Goal: Task Accomplishment & Management: Use online tool/utility

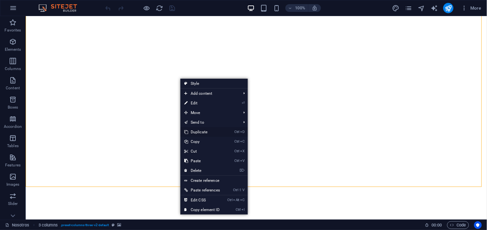
click at [206, 129] on link "Ctrl D Duplicate" at bounding box center [201, 132] width 43 height 10
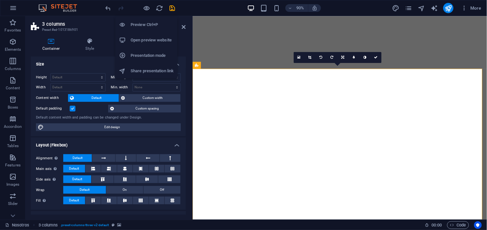
click at [146, 3] on div at bounding box center [140, 8] width 72 height 10
click at [148, 7] on icon "button" at bounding box center [146, 7] width 7 height 7
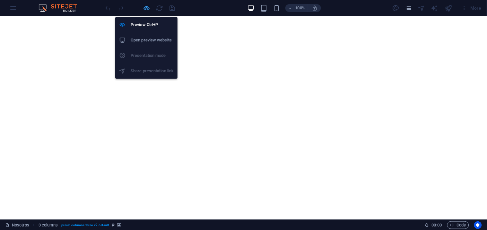
click at [146, 7] on icon "button" at bounding box center [146, 7] width 7 height 7
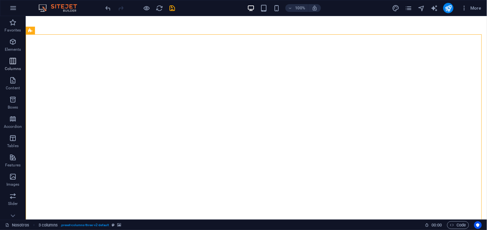
click at [11, 56] on button "Columns" at bounding box center [13, 64] width 26 height 19
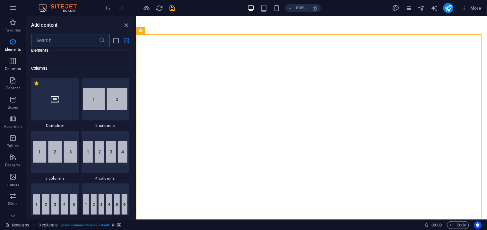
scroll to position [318, 0]
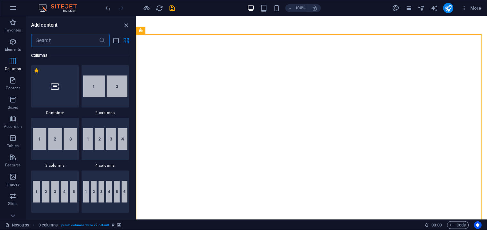
click at [15, 60] on icon "button" at bounding box center [13, 61] width 8 height 8
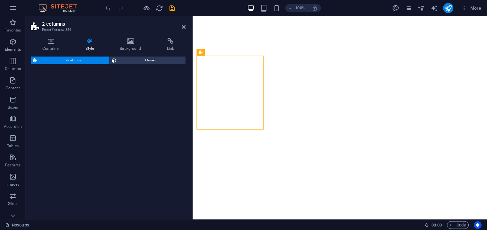
select select "rem"
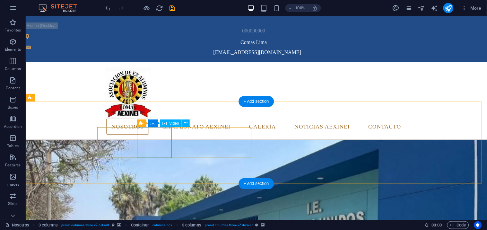
scroll to position [824, 0]
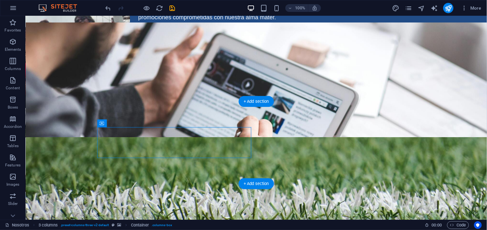
drag, startPoint x: 128, startPoint y: 140, endPoint x: 213, endPoint y: 117, distance: 88.1
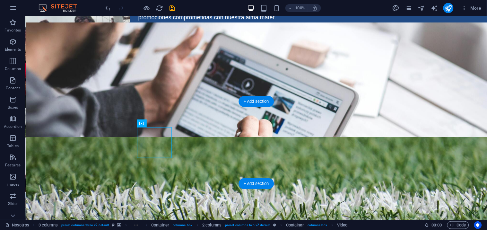
drag, startPoint x: 155, startPoint y: 132, endPoint x: 156, endPoint y: 139, distance: 6.8
click at [13, 56] on button "Columns" at bounding box center [13, 64] width 26 height 19
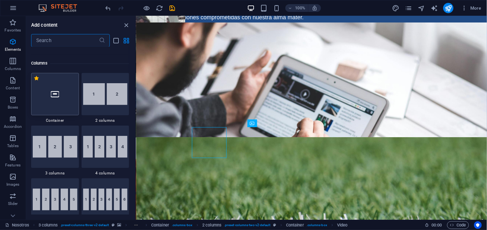
scroll to position [318, 0]
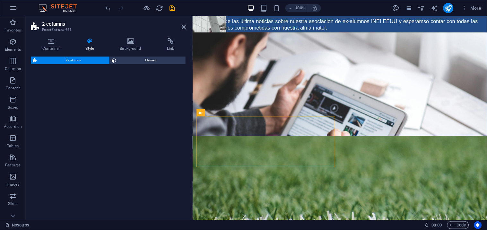
select select "rem"
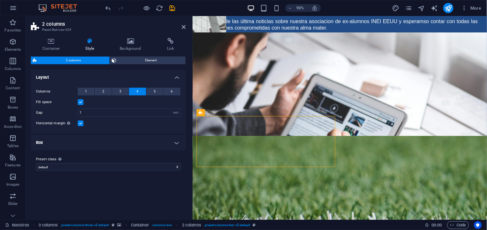
scroll to position [828, 0]
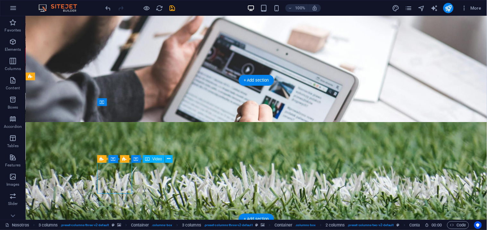
scroll to position [846, 0]
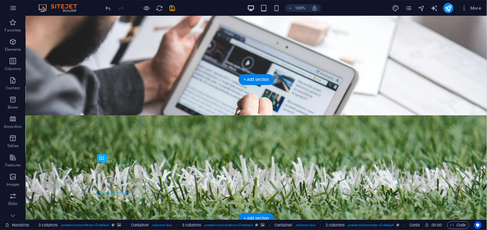
drag, startPoint x: 117, startPoint y: 196, endPoint x: 136, endPoint y: 135, distance: 63.8
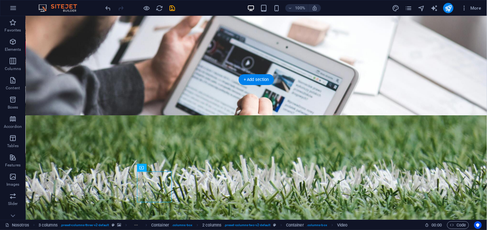
drag, startPoint x: 157, startPoint y: 184, endPoint x: 204, endPoint y: 136, distance: 66.7
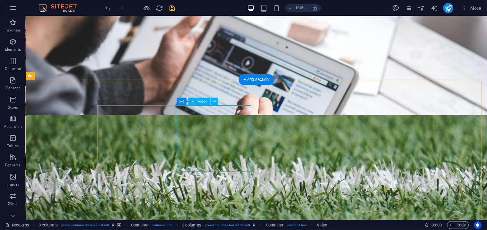
select select "%"
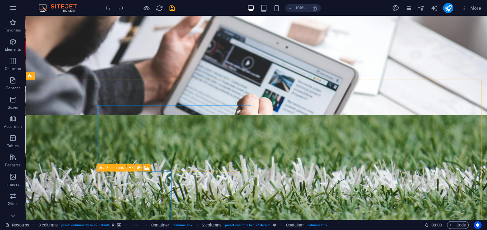
click at [100, 167] on icon at bounding box center [102, 168] width 4 height 8
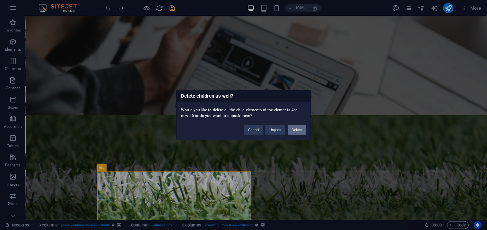
click at [303, 126] on button "Delete" at bounding box center [297, 130] width 18 height 10
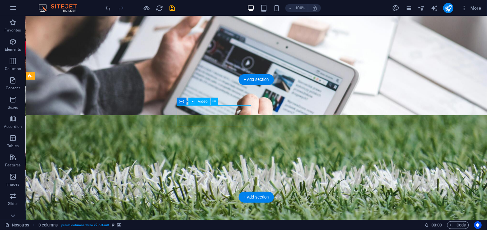
select select "%"
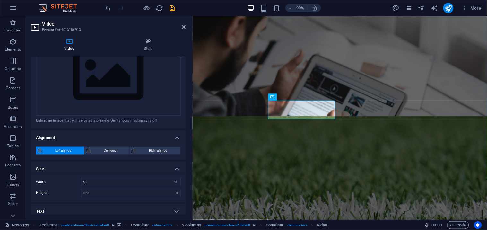
scroll to position [160, 0]
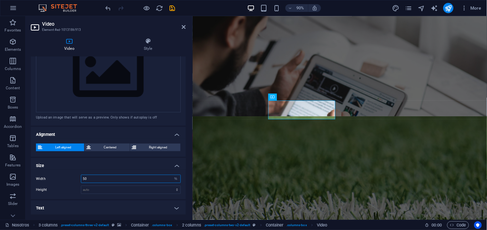
drag, startPoint x: 100, startPoint y: 173, endPoint x: 68, endPoint y: 174, distance: 32.4
click at [68, 171] on div "Width 50 auto px % Height auto px" at bounding box center [108, 184] width 155 height 30
type input "100"
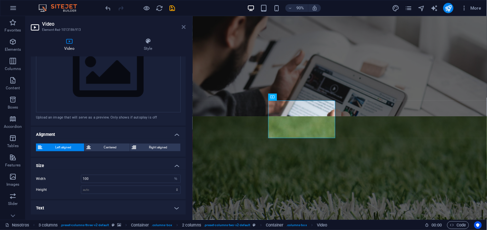
click at [184, 27] on icon at bounding box center [184, 26] width 4 height 5
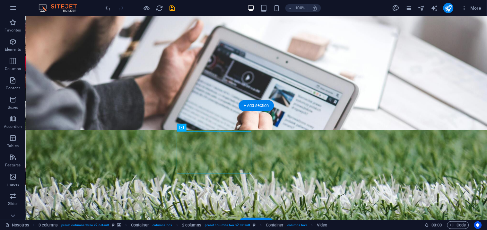
scroll to position [846, 0]
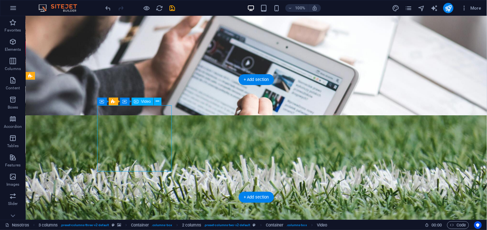
select select "%"
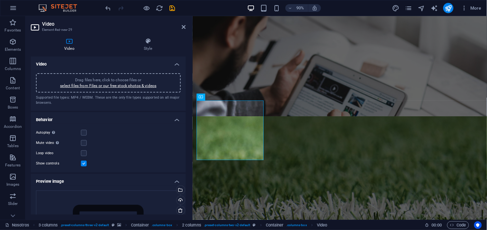
scroll to position [160, 0]
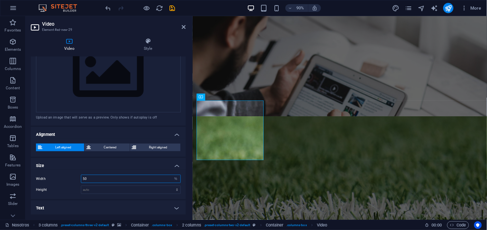
drag, startPoint x: 92, startPoint y: 180, endPoint x: 78, endPoint y: 176, distance: 14.9
click at [78, 176] on div "Width 50 auto px %" at bounding box center [108, 179] width 145 height 8
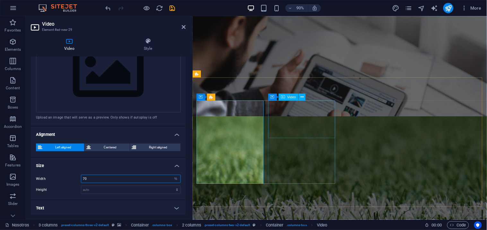
type input "70"
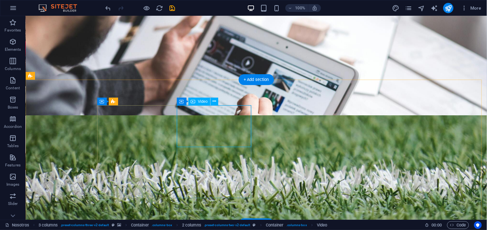
select select "%"
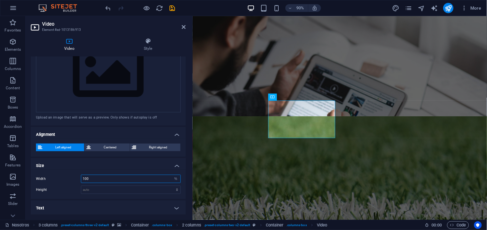
drag, startPoint x: 92, startPoint y: 180, endPoint x: 65, endPoint y: 181, distance: 27.0
click at [66, 179] on div "Width 100 auto px %" at bounding box center [108, 179] width 145 height 8
type input "250"
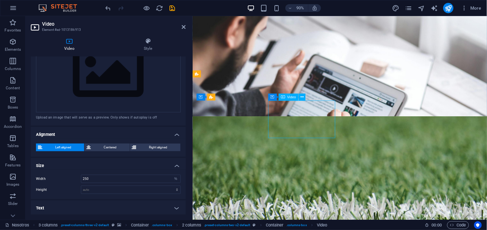
click at [100, 183] on div "Width 250 auto px % Height auto px" at bounding box center [108, 184] width 155 height 30
click at [104, 190] on select "auto px" at bounding box center [130, 190] width 99 height 8
select select "px"
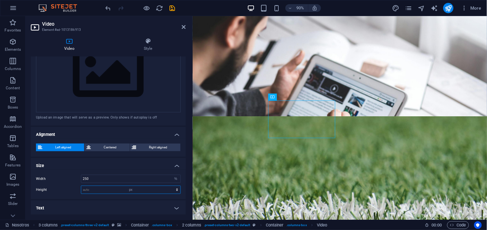
click at [170, 186] on select "auto px" at bounding box center [130, 190] width 99 height 8
type input "500"
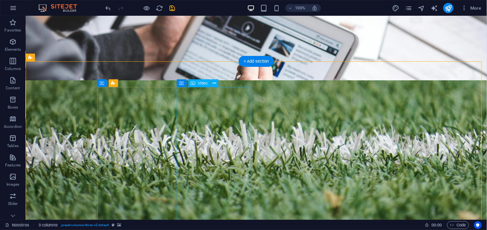
scroll to position [953, 0]
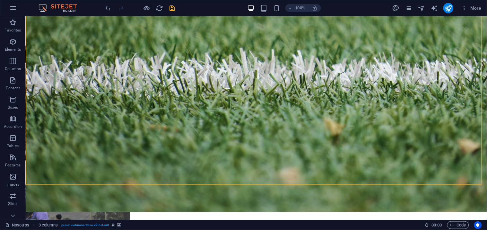
click at [148, 0] on html "[DOMAIN_NAME] Nosotros Favorites Elements Columns Content Boxes Accordion Table…" at bounding box center [243, 115] width 487 height 230
click at [147, 4] on icon "button" at bounding box center [146, 7] width 7 height 7
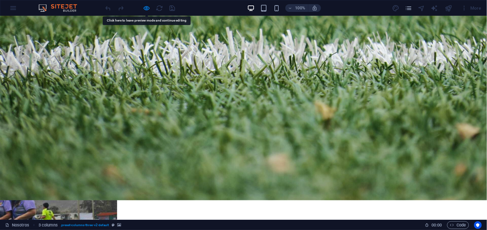
drag, startPoint x: 171, startPoint y: 145, endPoint x: 369, endPoint y: 135, distance: 197.9
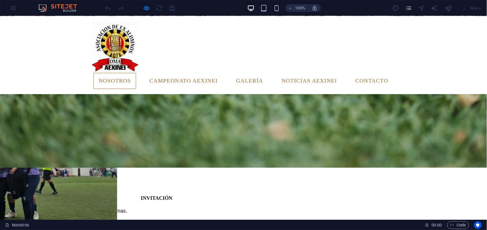
scroll to position [988, 0]
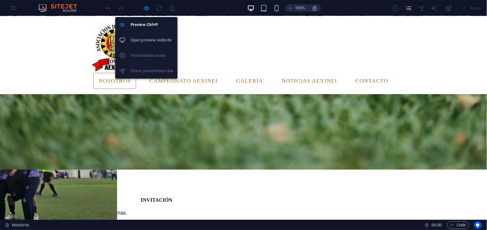
click at [147, 4] on div at bounding box center [140, 8] width 72 height 10
click at [147, 8] on icon "button" at bounding box center [146, 7] width 7 height 7
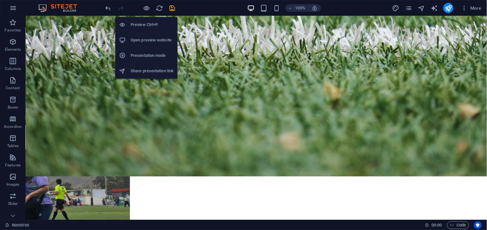
click at [142, 25] on h6 "Preview Ctrl+P" at bounding box center [152, 25] width 43 height 8
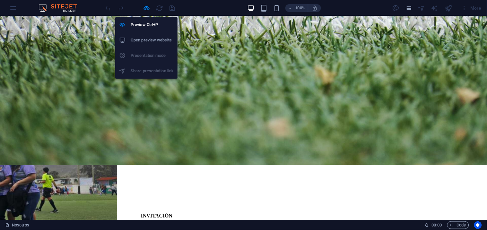
drag, startPoint x: 146, startPoint y: 44, endPoint x: 192, endPoint y: 62, distance: 49.8
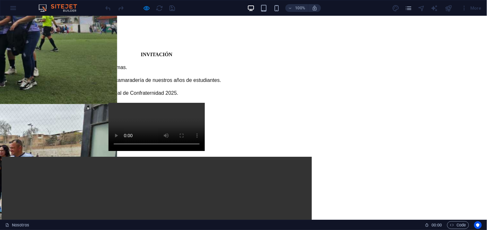
scroll to position [1179, 0]
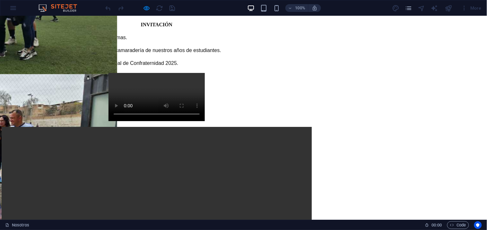
drag, startPoint x: 425, startPoint y: 92, endPoint x: 137, endPoint y: 209, distance: 310.9
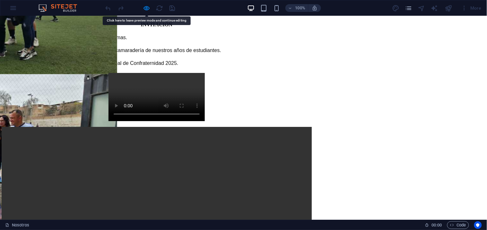
drag, startPoint x: 137, startPoint y: 209, endPoint x: 282, endPoint y: 111, distance: 175.5
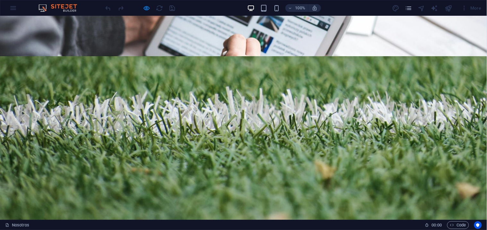
scroll to position [894, 0]
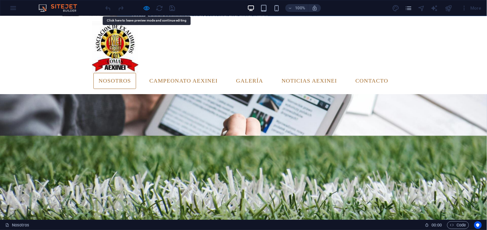
scroll to position [787, 0]
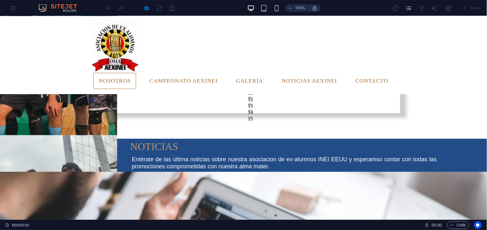
scroll to position [609, 0]
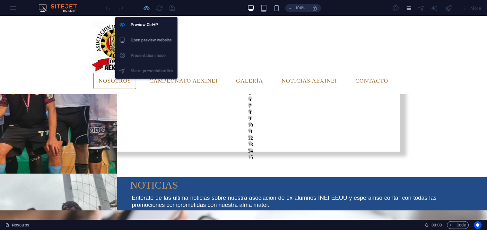
click at [145, 4] on icon "button" at bounding box center [146, 7] width 7 height 7
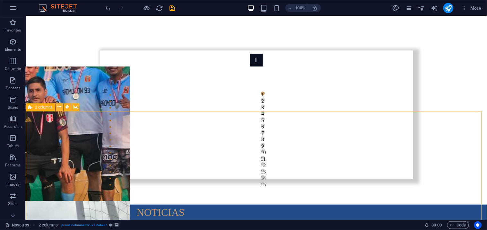
click at [58, 107] on icon at bounding box center [59, 107] width 4 height 7
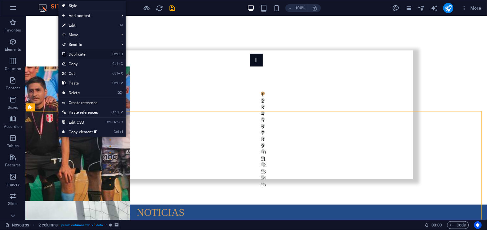
click at [87, 50] on link "Ctrl D Duplicate" at bounding box center [79, 54] width 43 height 10
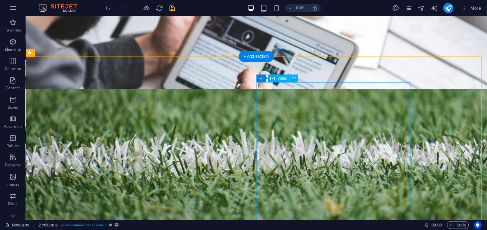
scroll to position [910, 0]
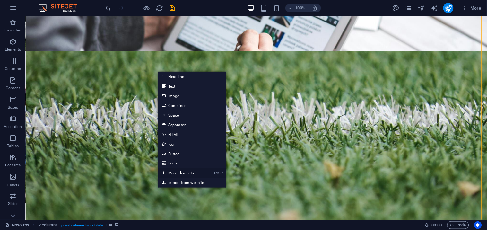
click at [177, 172] on link "Ctrl ⏎ More elements ..." at bounding box center [180, 173] width 44 height 10
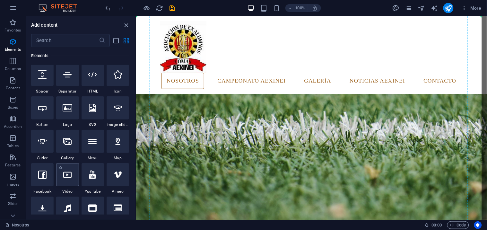
scroll to position [879, 0]
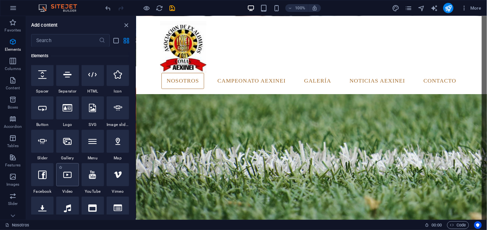
select select "%"
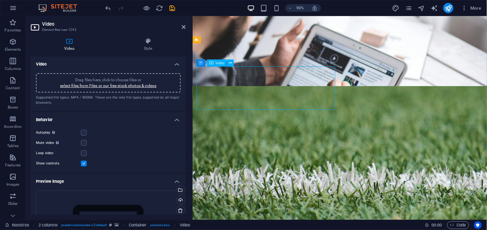
scroll to position [884, 0]
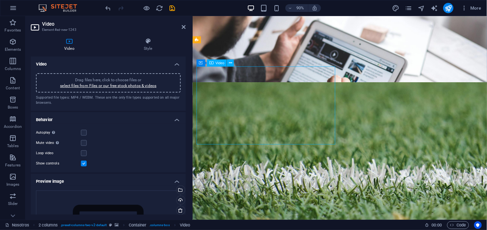
click at [138, 75] on div "Drag files here, click to choose files or select files from Files or our free s…" at bounding box center [108, 82] width 145 height 19
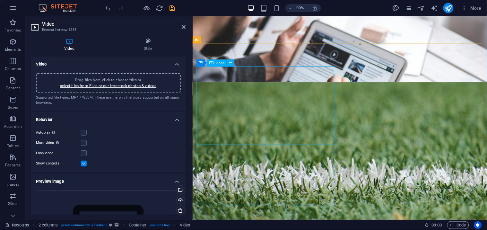
click at [173, 81] on div "Drag files here, click to choose files or select files from Files or our free s…" at bounding box center [108, 83] width 137 height 12
click at [95, 194] on div "Drag files here, click to choose files or select files from Files or our free s…" at bounding box center [108, 231] width 145 height 83
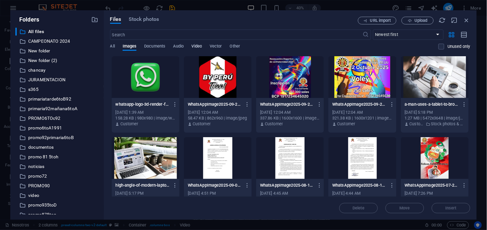
click at [194, 45] on span "Video" at bounding box center [197, 46] width 10 height 9
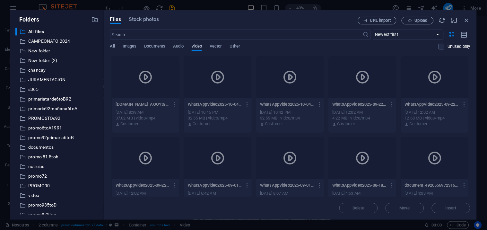
click at [200, 45] on span "Video" at bounding box center [197, 46] width 10 height 9
click at [200, 44] on span "Video" at bounding box center [197, 46] width 10 height 9
click at [467, 21] on icon "button" at bounding box center [466, 20] width 7 height 7
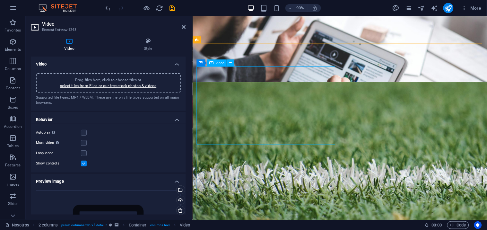
click at [222, 62] on span "Video" at bounding box center [219, 63] width 9 height 4
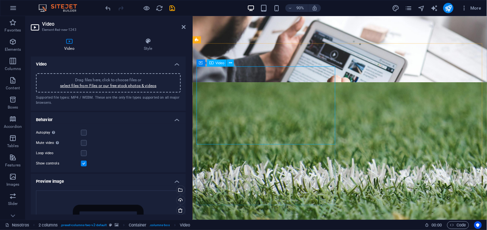
click at [110, 74] on div "Drag files here, click to choose files or select files from Files or our free s…" at bounding box center [108, 82] width 145 height 19
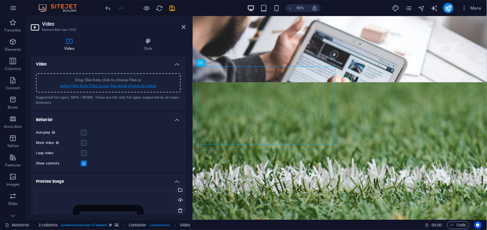
click at [124, 83] on link "select files from Files or our free stock photos & videos" at bounding box center [108, 85] width 96 height 4
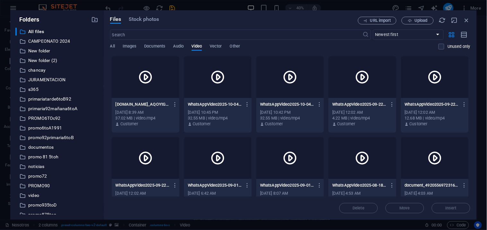
click at [130, 86] on div at bounding box center [146, 77] width 68 height 42
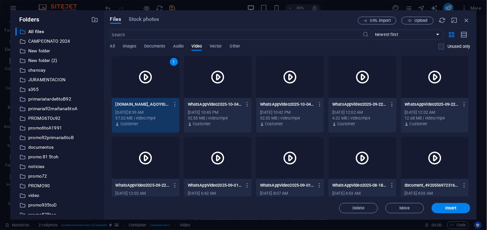
click at [148, 86] on div "1" at bounding box center [146, 77] width 68 height 42
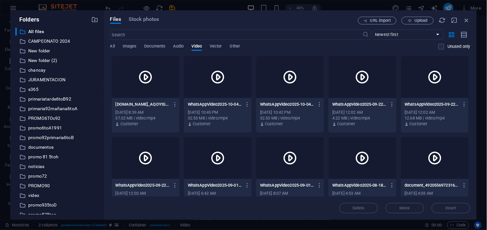
click at [148, 83] on icon at bounding box center [145, 76] width 15 height 15
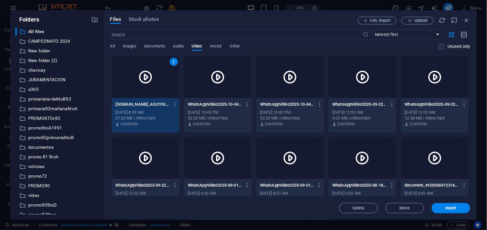
click at [168, 84] on div "1" at bounding box center [146, 77] width 68 height 42
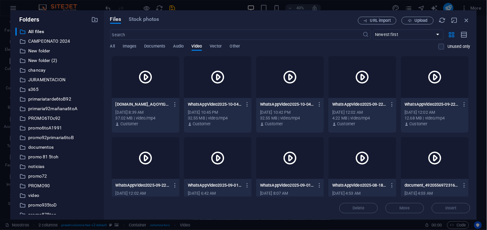
click at [260, 96] on div at bounding box center [290, 77] width 68 height 42
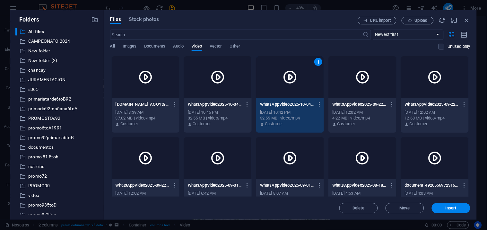
click at [260, 96] on div "1" at bounding box center [290, 77] width 68 height 42
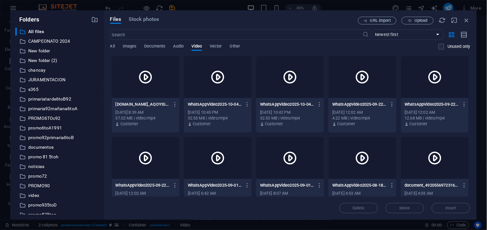
click at [260, 96] on div at bounding box center [290, 77] width 68 height 42
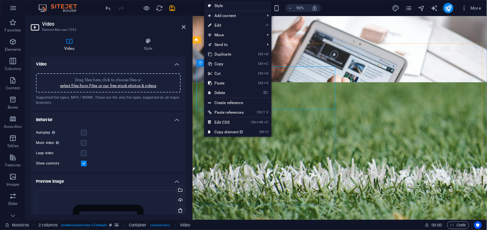
drag, startPoint x: 204, startPoint y: 103, endPoint x: 370, endPoint y: 111, distance: 166.0
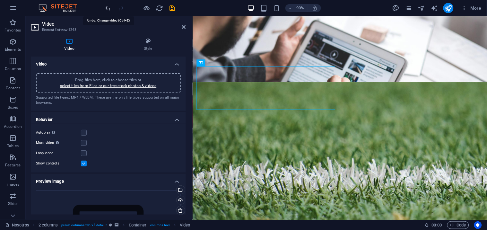
click at [108, 4] on icon "undo" at bounding box center [108, 7] width 7 height 7
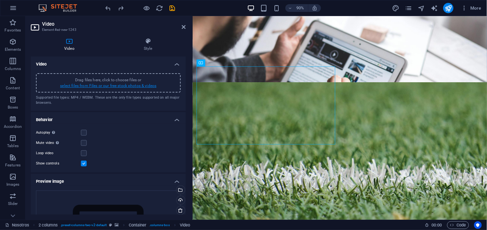
click at [148, 83] on link "select files from Files or our free stock photos & videos" at bounding box center [108, 85] width 96 height 4
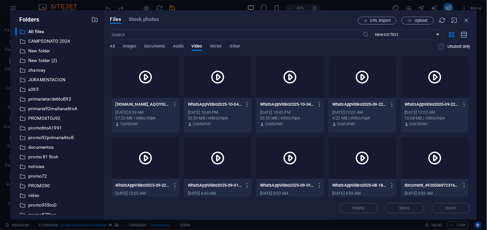
click at [221, 83] on icon at bounding box center [217, 76] width 15 height 15
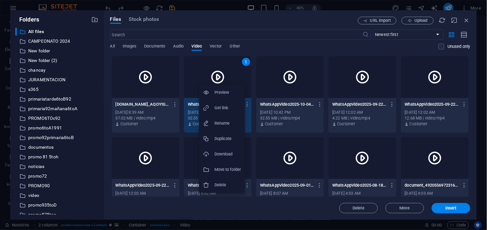
click at [293, 171] on div at bounding box center [243, 115] width 487 height 230
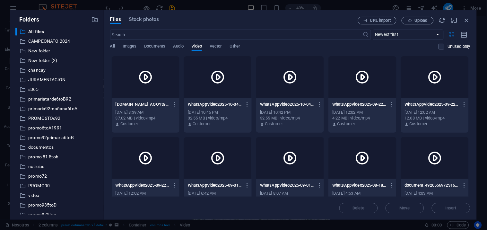
click at [451, 33] on icon "button" at bounding box center [451, 34] width 7 height 7
click at [465, 36] on icon "button" at bounding box center [463, 34] width 7 height 7
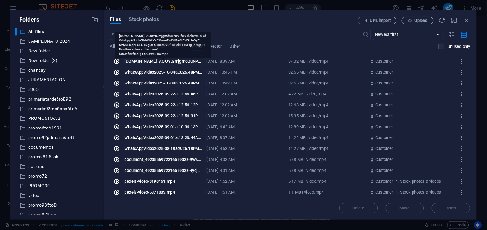
click at [162, 59] on div "[DOMAIN_NAME]_AQOYtGmjgmdQuNPx_fUVYlZkvMCsLvdOds0yq4Nolfo5hhOKkVzCGnueZwLYIRA6t…" at bounding box center [163, 61] width 78 height 6
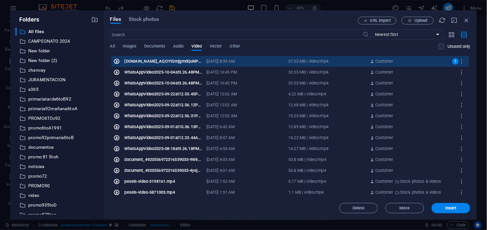
click at [452, 29] on div "Files Stock photos URL import Upload ​ Newest first Oldest first Name (A-Z) Nam…" at bounding box center [290, 115] width 360 height 196
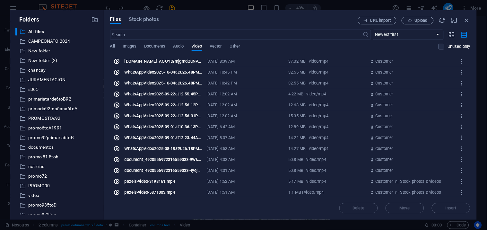
click at [453, 32] on icon "button" at bounding box center [451, 34] width 7 height 7
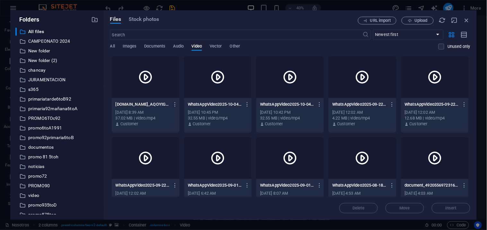
click at [150, 73] on icon at bounding box center [145, 76] width 15 height 15
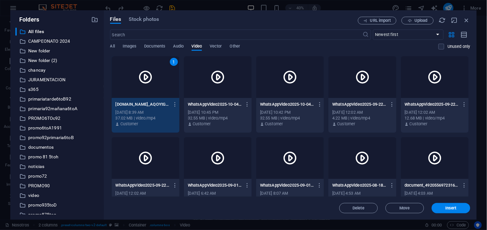
click at [150, 73] on icon at bounding box center [145, 76] width 15 height 15
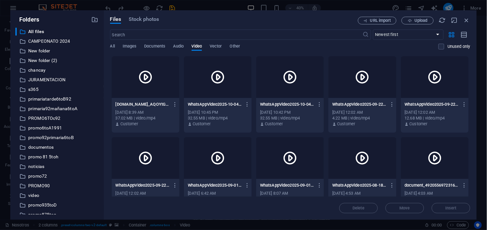
click at [143, 76] on icon at bounding box center [145, 76] width 15 height 15
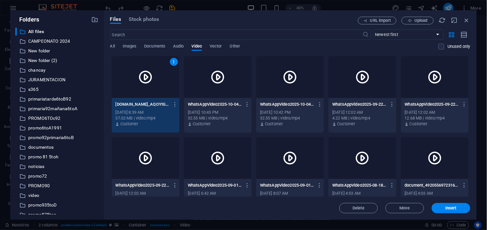
click at [143, 111] on div "[DATE] 8:39 AM" at bounding box center [145, 112] width 60 height 6
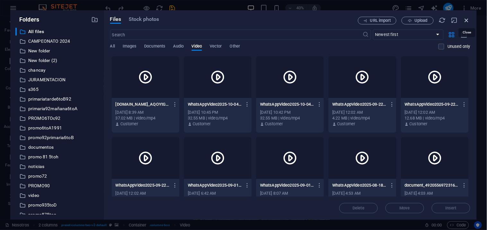
drag, startPoint x: 469, startPoint y: 18, endPoint x: 307, endPoint y: 2, distance: 162.5
click at [469, 18] on icon "button" at bounding box center [466, 20] width 7 height 7
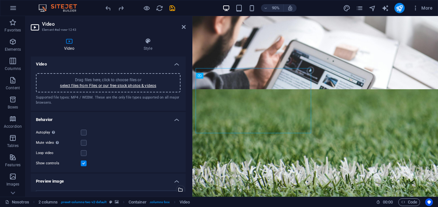
scroll to position [870, 0]
drag, startPoint x: 1308, startPoint y: 0, endPoint x: 158, endPoint y: 9, distance: 1150.1
click at [184, 25] on icon at bounding box center [184, 26] width 4 height 5
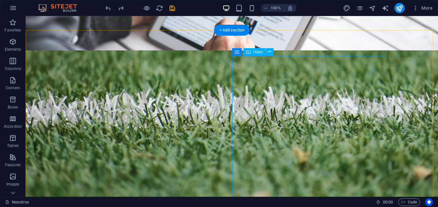
scroll to position [934, 0]
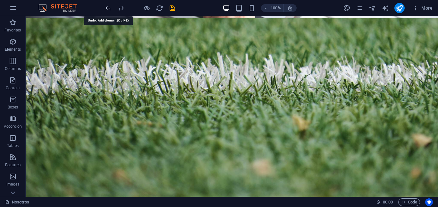
click at [110, 6] on icon "undo" at bounding box center [108, 7] width 7 height 7
click at [110, 5] on icon "undo" at bounding box center [108, 7] width 7 height 7
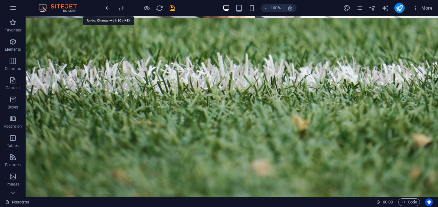
click at [109, 9] on icon "undo" at bounding box center [108, 7] width 7 height 7
click at [108, 7] on icon "undo" at bounding box center [108, 7] width 7 height 7
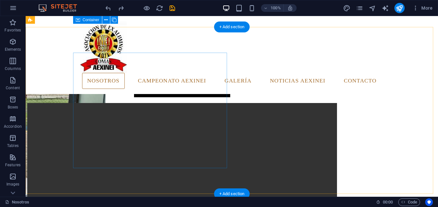
scroll to position [1191, 0]
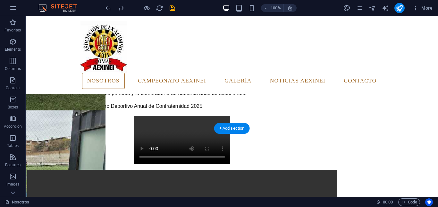
scroll to position [1126, 0]
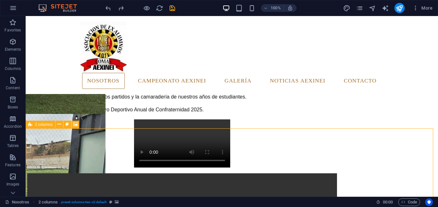
click at [31, 126] on icon at bounding box center [30, 125] width 4 height 8
click at [30, 124] on icon at bounding box center [30, 125] width 4 height 8
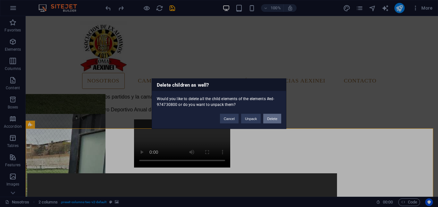
click at [271, 120] on button "Delete" at bounding box center [272, 119] width 18 height 10
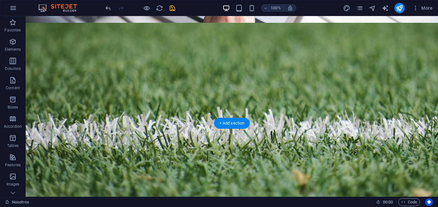
scroll to position [934, 0]
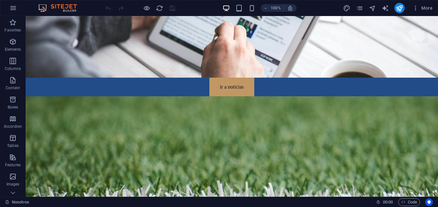
scroll to position [866, 0]
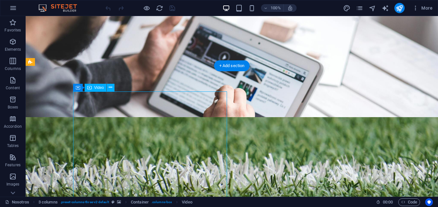
select select "%"
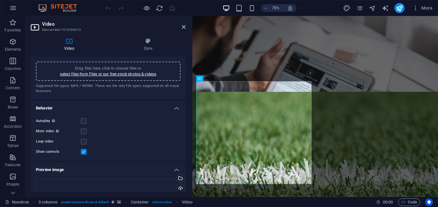
scroll to position [0, 0]
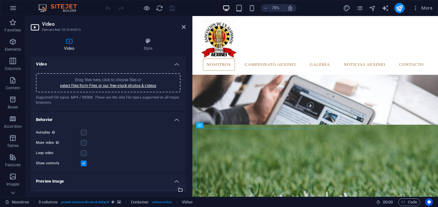
scroll to position [802, 0]
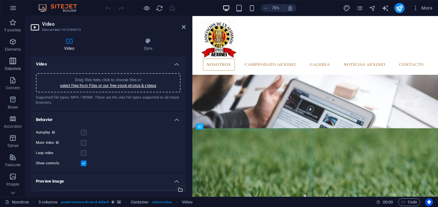
click at [13, 55] on button "Columns" at bounding box center [13, 64] width 26 height 19
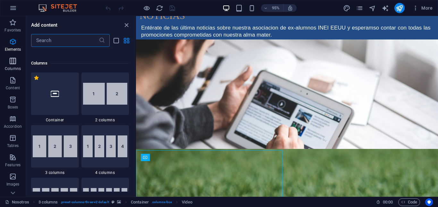
scroll to position [318, 0]
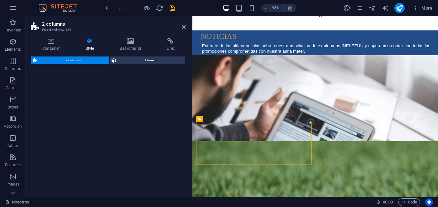
select select "rem"
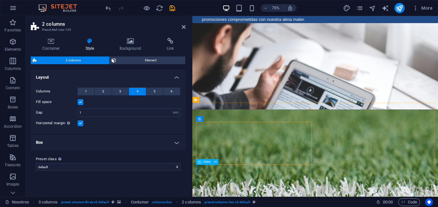
scroll to position [986, 0]
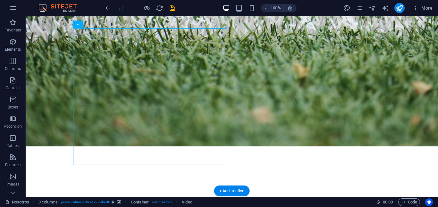
drag, startPoint x: 258, startPoint y: 179, endPoint x: 292, endPoint y: 101, distance: 85.2
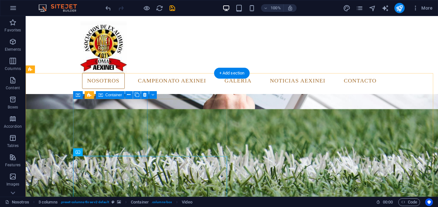
scroll to position [826, 0]
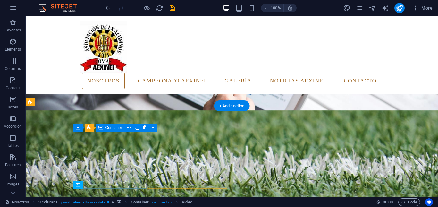
drag, startPoint x: 165, startPoint y: 146, endPoint x: 108, endPoint y: 159, distance: 58.0
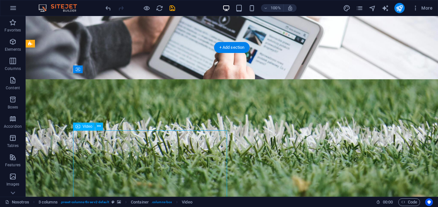
scroll to position [888, 0]
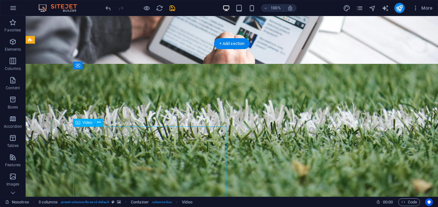
drag, startPoint x: 140, startPoint y: 194, endPoint x: 102, endPoint y: 152, distance: 56.3
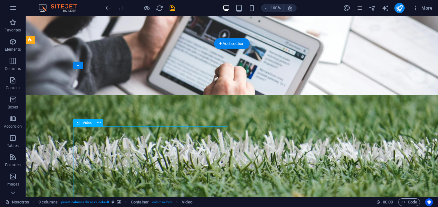
select select "%"
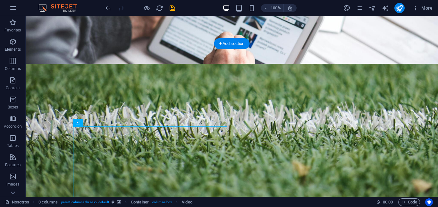
drag, startPoint x: 126, startPoint y: 167, endPoint x: 130, endPoint y: 105, distance: 62.0
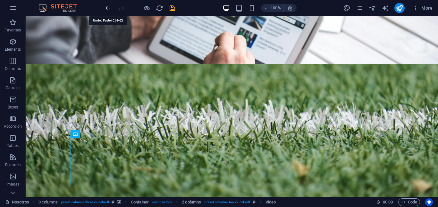
click at [108, 6] on icon "undo" at bounding box center [108, 7] width 7 height 7
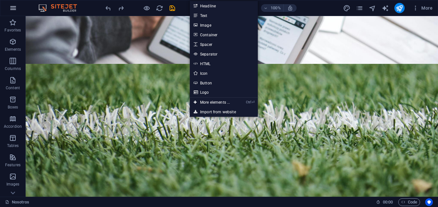
click at [14, 4] on icon "button" at bounding box center [13, 8] width 8 height 8
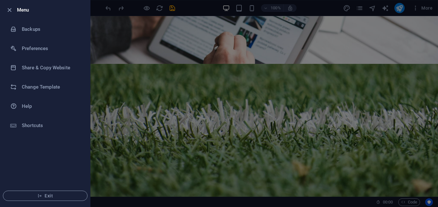
click at [215, 102] on div at bounding box center [219, 103] width 438 height 207
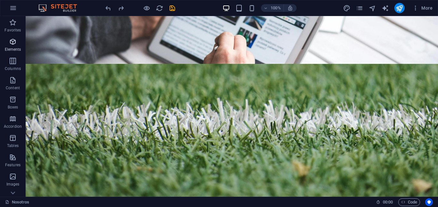
click at [13, 43] on icon "button" at bounding box center [13, 42] width 8 height 8
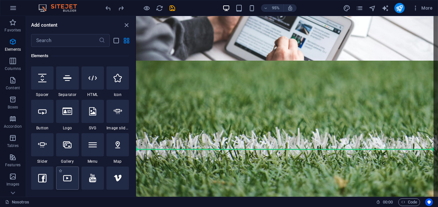
scroll to position [899, 0]
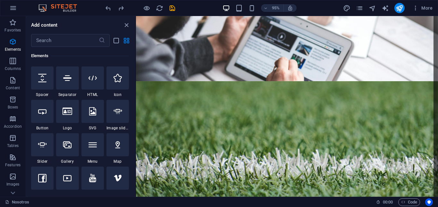
select select "%"
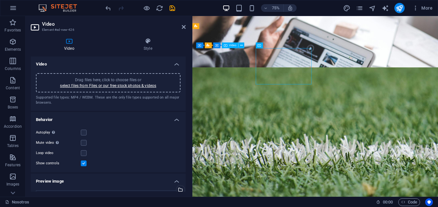
scroll to position [910, 0]
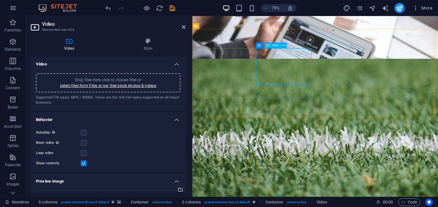
click at [148, 87] on link "select files from Files or our free stock photos & videos" at bounding box center [108, 85] width 96 height 4
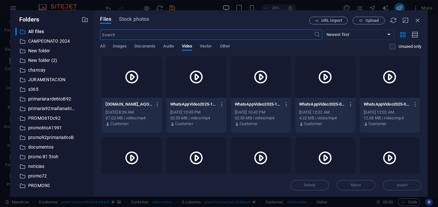
click at [133, 79] on icon at bounding box center [131, 76] width 15 height 15
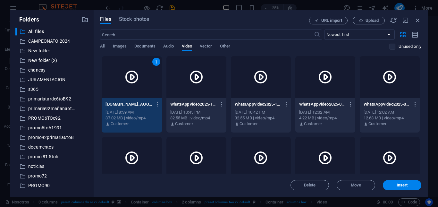
click at [133, 79] on icon at bounding box center [131, 76] width 15 height 15
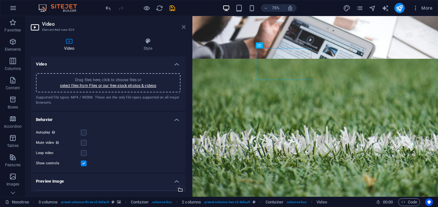
drag, startPoint x: 182, startPoint y: 27, endPoint x: 157, endPoint y: 11, distance: 30.3
click at [182, 27] on icon at bounding box center [184, 26] width 4 height 5
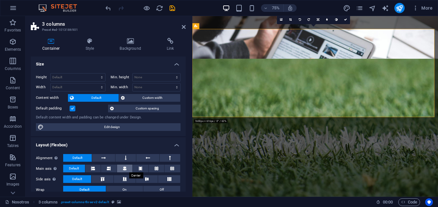
click at [121, 166] on button at bounding box center [125, 169] width 16 height 8
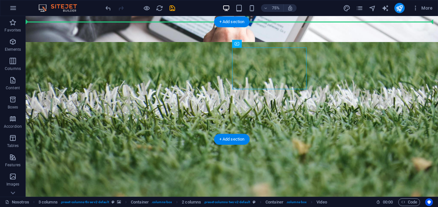
drag, startPoint x: 216, startPoint y: 70, endPoint x: 336, endPoint y: 56, distance: 120.4
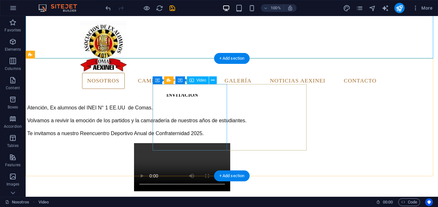
scroll to position [874, 0]
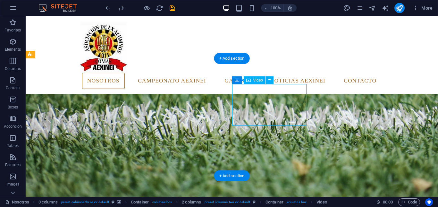
select select "%"
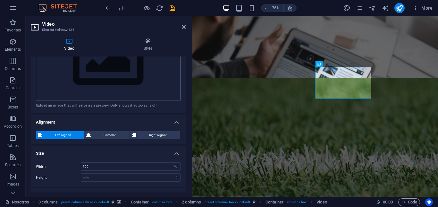
scroll to position [184, 0]
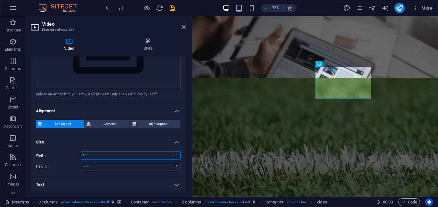
drag, startPoint x: 97, startPoint y: 151, endPoint x: 67, endPoint y: 139, distance: 31.8
click at [67, 139] on li "Size Width 100 auto px % Height auto px" at bounding box center [108, 154] width 155 height 41
type input "200"
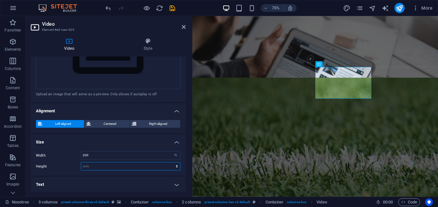
click at [112, 162] on select "auto px" at bounding box center [130, 166] width 99 height 8
click at [101, 125] on span "Centered" at bounding box center [110, 124] width 35 height 8
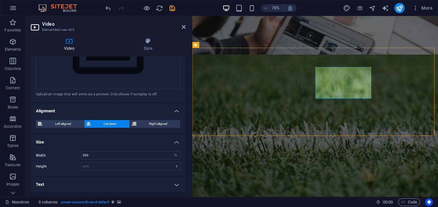
scroll to position [874, 0]
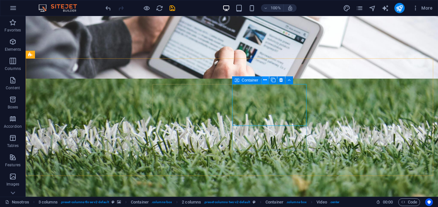
click at [264, 80] on icon at bounding box center [265, 80] width 4 height 7
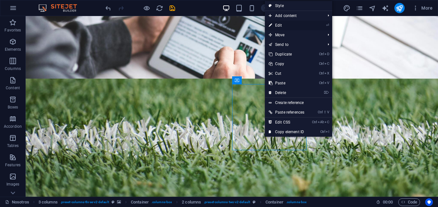
drag, startPoint x: 285, startPoint y: 26, endPoint x: 123, endPoint y: 12, distance: 162.3
click at [285, 25] on link "⏎ Edit" at bounding box center [286, 26] width 43 height 10
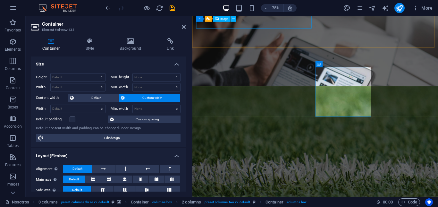
scroll to position [885, 0]
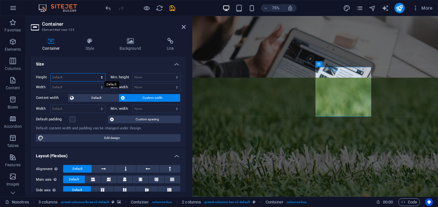
click at [82, 75] on select "Default px rem % vh vw" at bounding box center [78, 77] width 55 height 8
select select "%"
click at [96, 73] on select "Default px rem % vh vw" at bounding box center [78, 77] width 55 height 8
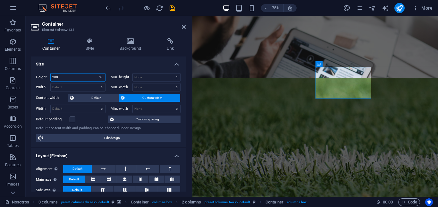
type input "200"
click at [102, 100] on span "Default" at bounding box center [96, 98] width 41 height 8
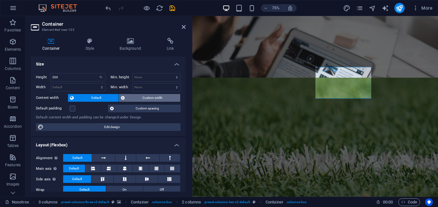
click at [148, 98] on span "Custom width" at bounding box center [152, 98] width 51 height 8
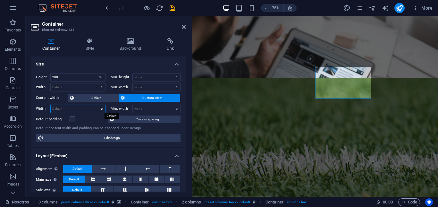
click at [79, 108] on select "Default px rem % em vh vw" at bounding box center [78, 109] width 55 height 8
select select "%"
click at [96, 105] on select "Default px rem % em vh vw" at bounding box center [78, 109] width 55 height 8
type input "1"
type input "200"
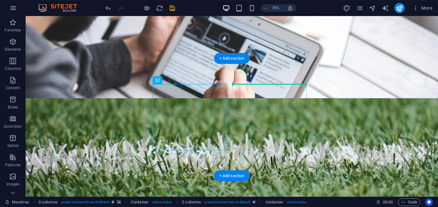
drag, startPoint x: 134, startPoint y: 107, endPoint x: 275, endPoint y: 85, distance: 142.5
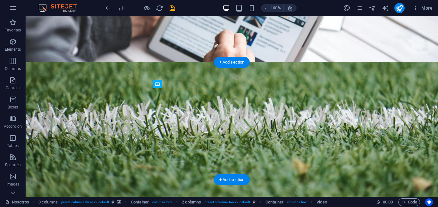
scroll to position [906, 0]
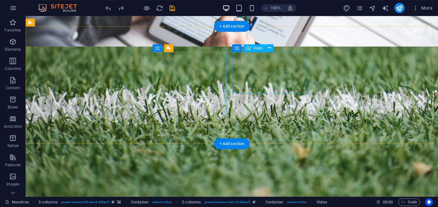
select select "%"
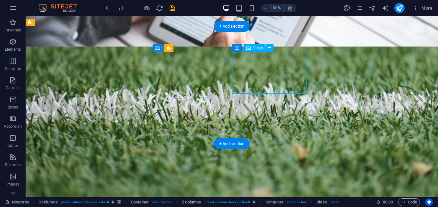
select select "%"
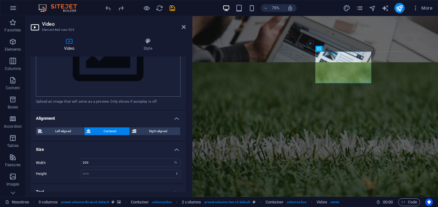
scroll to position [184, 0]
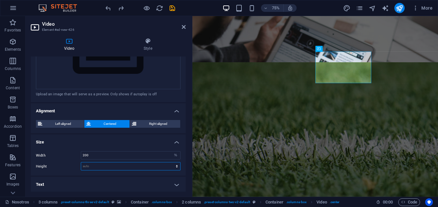
click at [176, 165] on select "auto px" at bounding box center [130, 166] width 99 height 8
select select "px"
click at [170, 162] on select "auto px" at bounding box center [130, 166] width 99 height 8
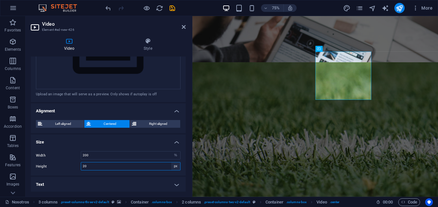
type input "2"
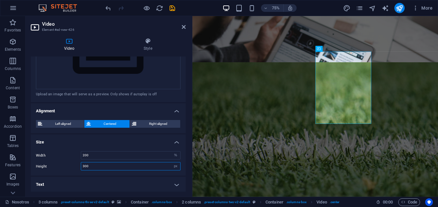
type input "300"
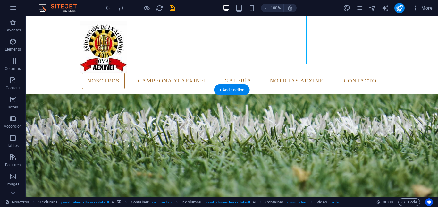
scroll to position [853, 0]
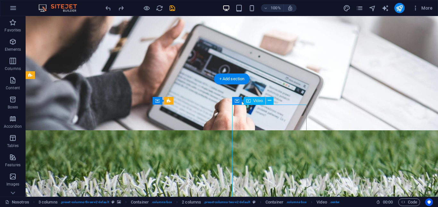
select select "%"
select select "px"
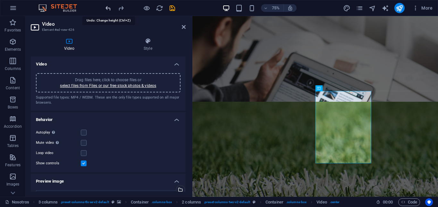
click at [109, 8] on icon "undo" at bounding box center [108, 7] width 7 height 7
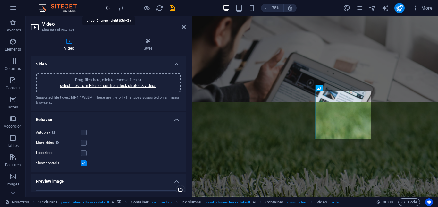
click at [109, 8] on icon "undo" at bounding box center [108, 7] width 7 height 7
type input "0"
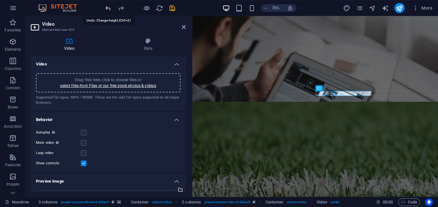
click at [109, 8] on icon "undo" at bounding box center [108, 7] width 7 height 7
select select "DISABLED_OPTION_VALUE"
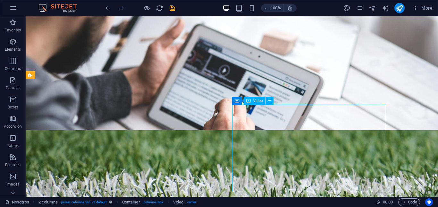
select select "%"
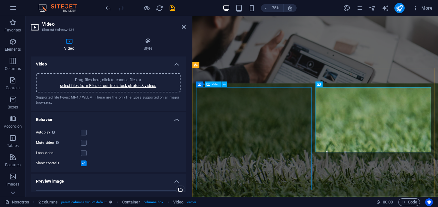
scroll to position [917, 0]
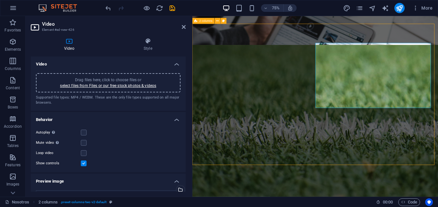
select select "rem"
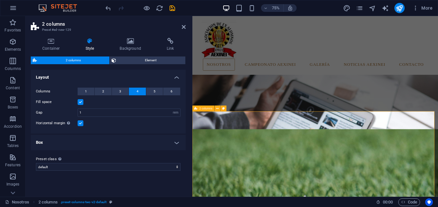
scroll to position [800, 0]
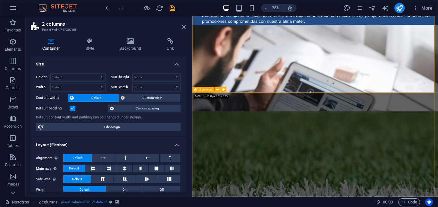
scroll to position [876, 0]
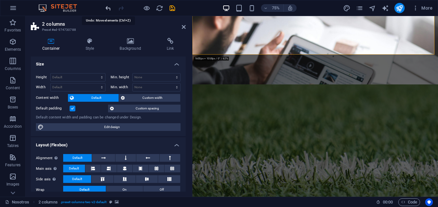
click at [106, 6] on icon "undo" at bounding box center [108, 7] width 7 height 7
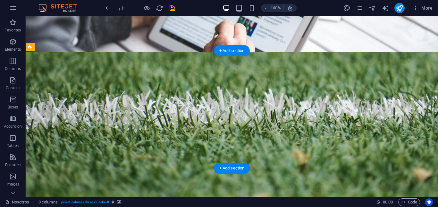
scroll to position [908, 0]
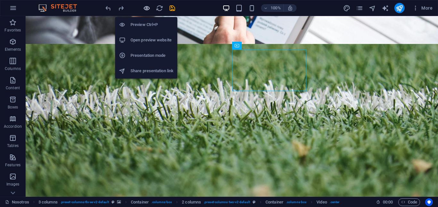
click at [145, 5] on icon "button" at bounding box center [146, 7] width 7 height 7
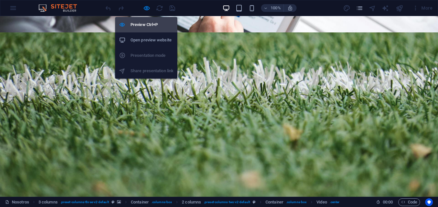
click at [153, 21] on h6 "Preview Ctrl+P" at bounding box center [152, 25] width 43 height 8
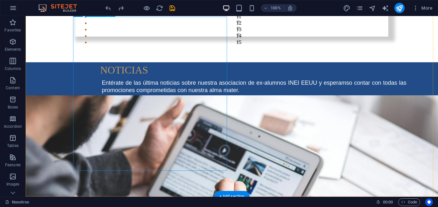
scroll to position [748, 0]
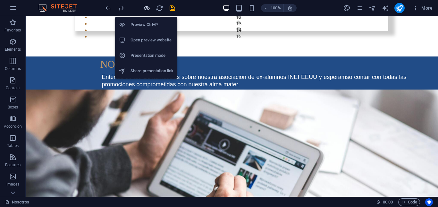
click at [146, 7] on icon "button" at bounding box center [146, 7] width 7 height 7
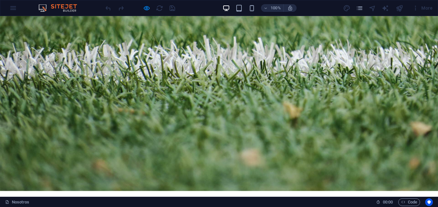
scroll to position [940, 0]
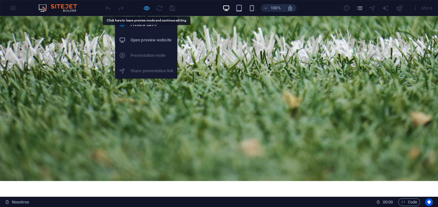
click at [144, 8] on icon "button" at bounding box center [146, 7] width 7 height 7
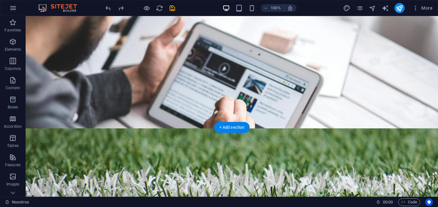
scroll to position [844, 0]
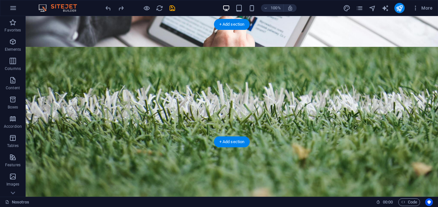
scroll to position [908, 0]
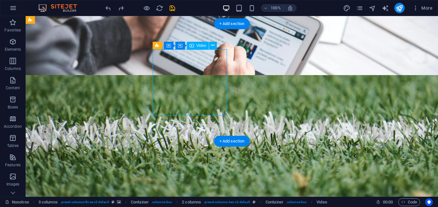
select select "%"
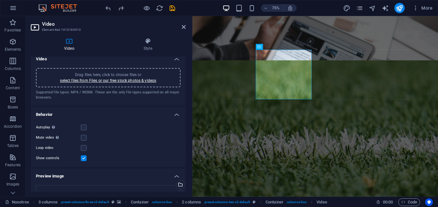
scroll to position [0, 0]
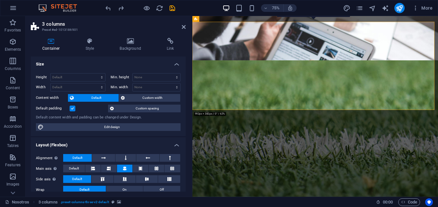
scroll to position [920, 0]
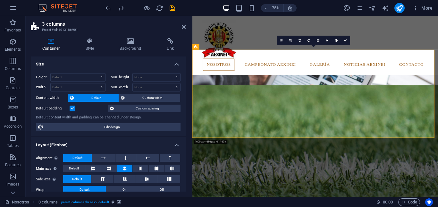
scroll to position [824, 0]
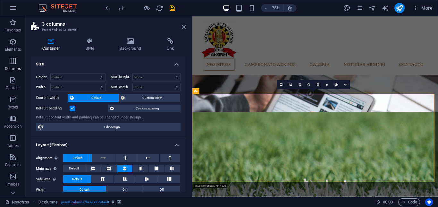
click at [15, 59] on icon "button" at bounding box center [13, 61] width 8 height 8
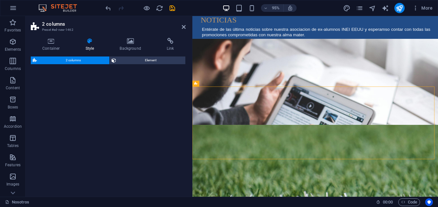
scroll to position [833, 0]
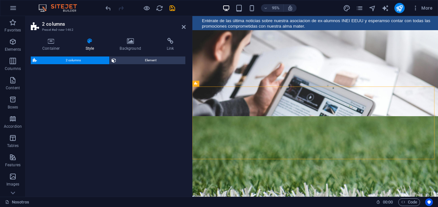
select select "rem"
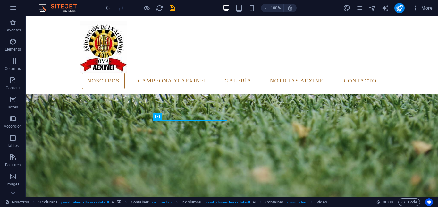
scroll to position [872, 0]
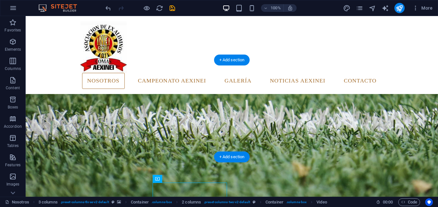
drag, startPoint x: 194, startPoint y: 189, endPoint x: 182, endPoint y: 107, distance: 82.8
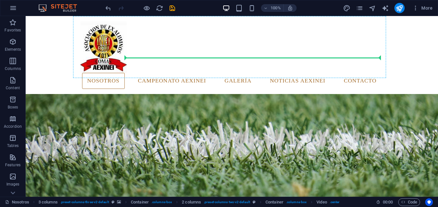
scroll to position [838, 0]
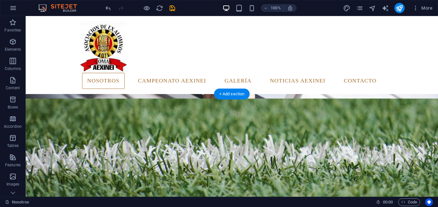
drag, startPoint x: 271, startPoint y: 158, endPoint x: 295, endPoint y: 141, distance: 28.8
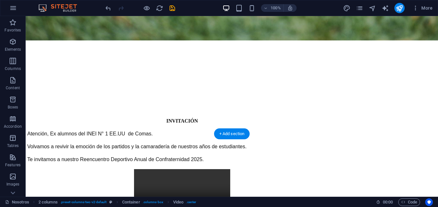
scroll to position [1095, 0]
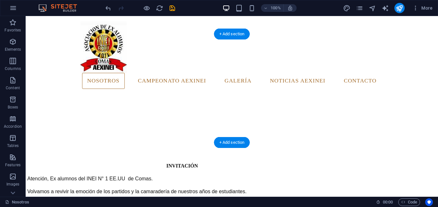
scroll to position [1030, 0]
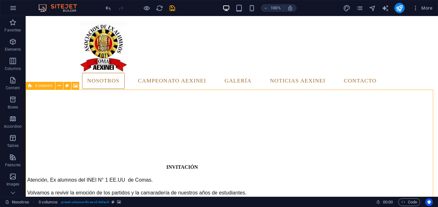
click at [32, 87] on icon at bounding box center [30, 86] width 4 height 8
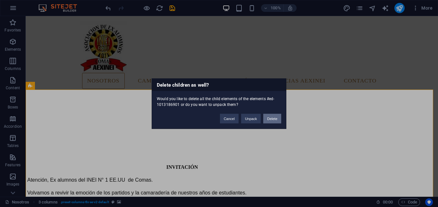
click at [271, 119] on button "Delete" at bounding box center [272, 119] width 18 height 10
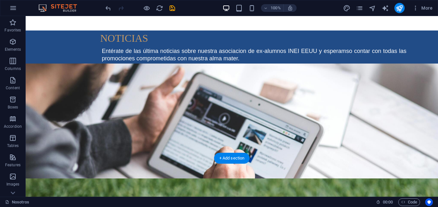
scroll to position [838, 0]
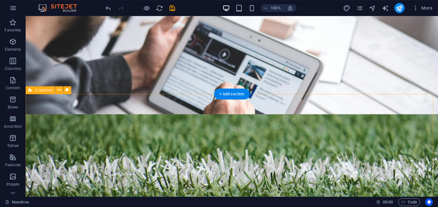
select select "rem"
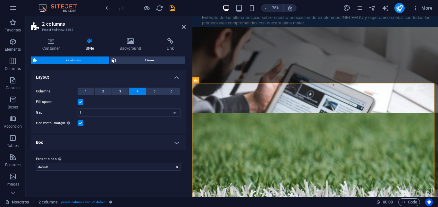
click at [132, 38] on div "Container Style Background Link Size Height Default px rem % vh vw Min. height …" at bounding box center [108, 115] width 165 height 164
click at [133, 41] on icon at bounding box center [130, 41] width 45 height 6
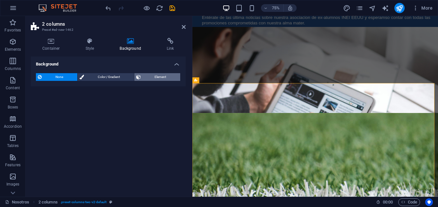
click at [155, 76] on span "Element" at bounding box center [161, 77] width 36 height 8
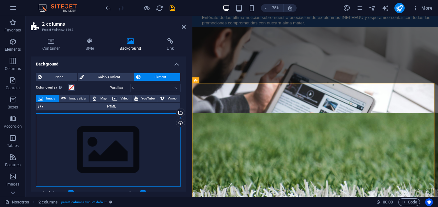
click at [119, 129] on div "Drag files here, click to choose files or select files from Files or our free s…" at bounding box center [108, 149] width 145 height 73
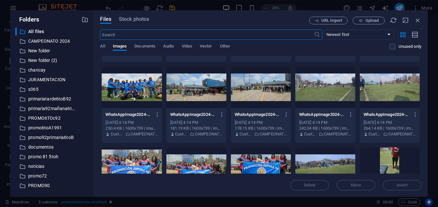
scroll to position [545, 0]
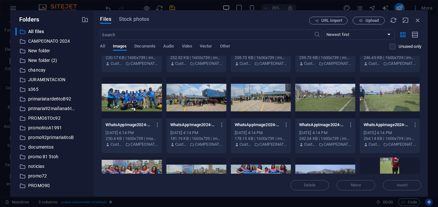
click at [328, 94] on div at bounding box center [325, 98] width 60 height 42
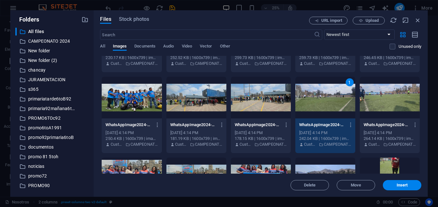
click at [328, 94] on div "1" at bounding box center [325, 98] width 60 height 42
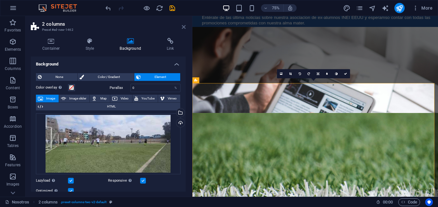
drag, startPoint x: 184, startPoint y: 25, endPoint x: 159, endPoint y: 9, distance: 30.3
click at [184, 25] on icon at bounding box center [184, 26] width 4 height 5
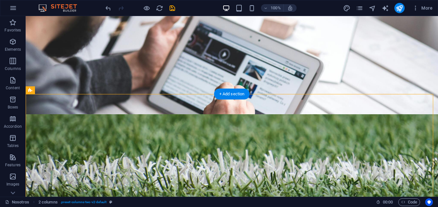
drag, startPoint x: 454, startPoint y: 16, endPoint x: 315, endPoint y: 95, distance: 160.0
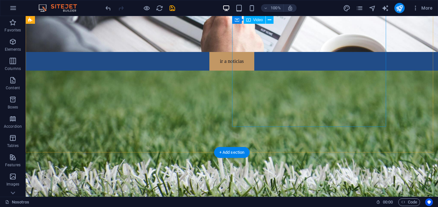
scroll to position [898, 0]
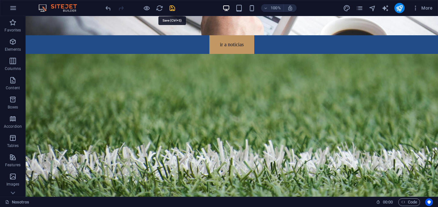
click at [174, 7] on icon "save" at bounding box center [172, 7] width 7 height 7
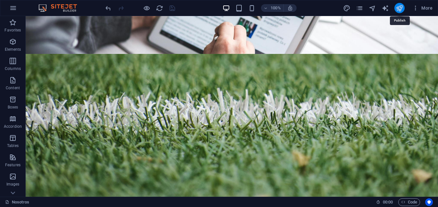
click at [399, 9] on icon "publish" at bounding box center [399, 7] width 7 height 7
